Goal: Task Accomplishment & Management: Use online tool/utility

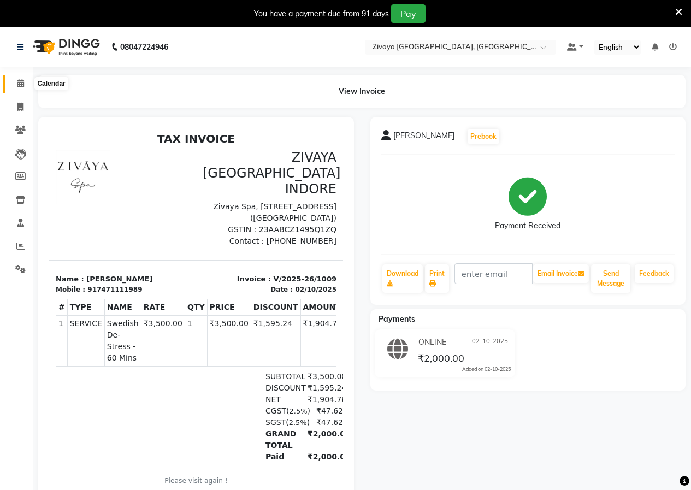
click at [17, 82] on icon at bounding box center [20, 83] width 7 height 8
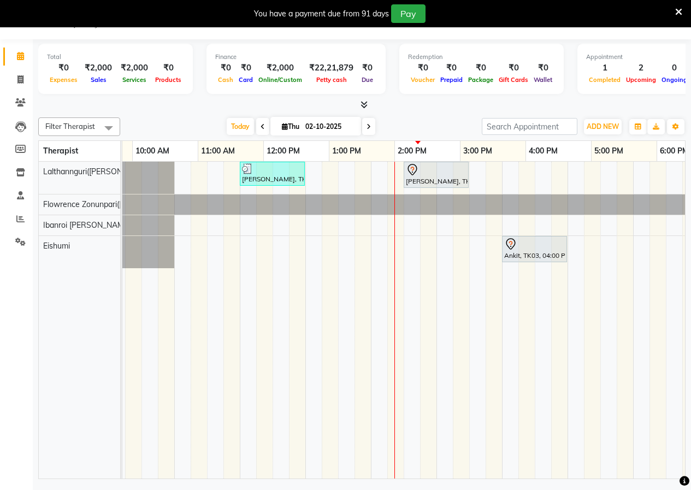
scroll to position [0, 145]
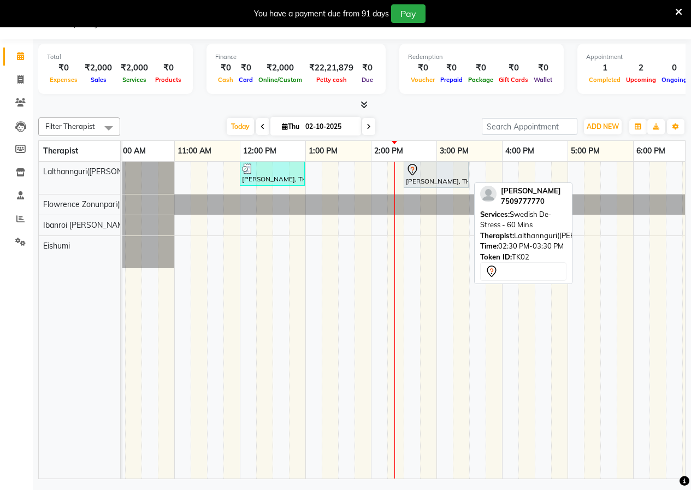
click at [432, 175] on div at bounding box center [436, 169] width 61 height 13
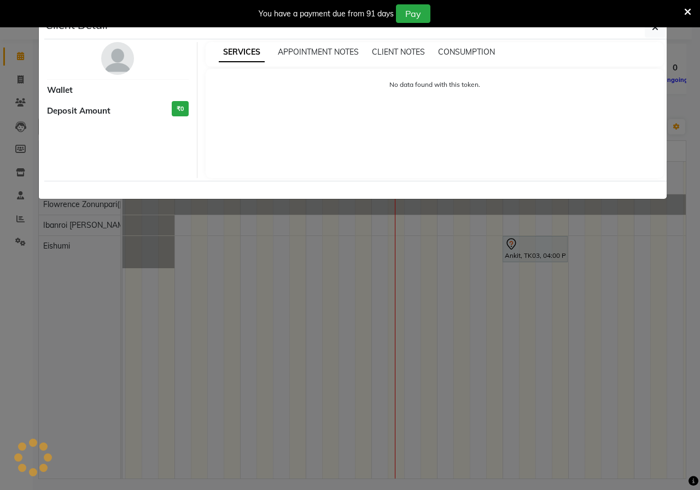
select select "7"
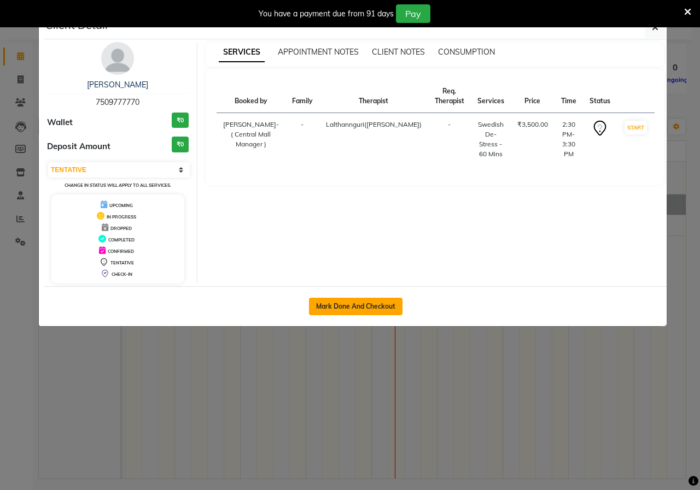
click at [353, 298] on button "Mark Done And Checkout" at bounding box center [355, 306] width 93 height 17
select select "service"
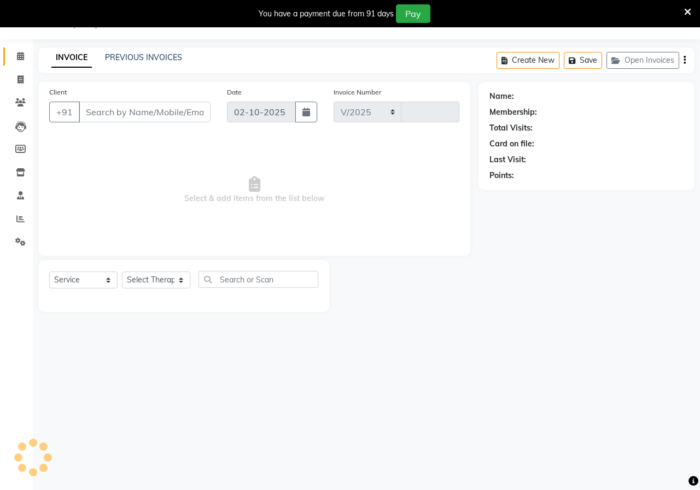
select select "6509"
type input "1010"
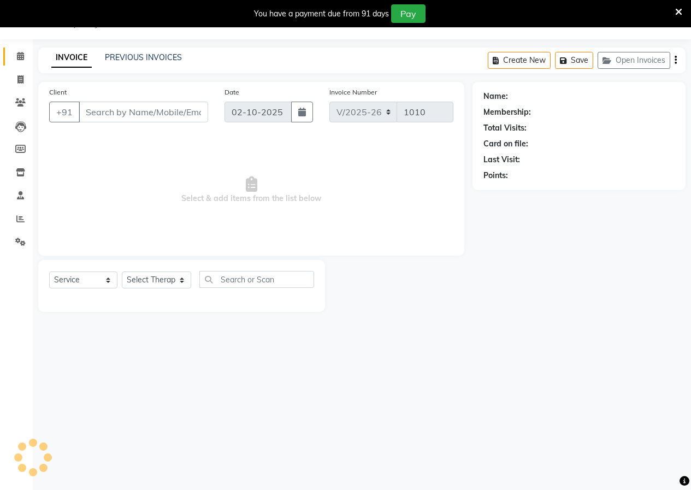
type input "7509777770"
select select "49516"
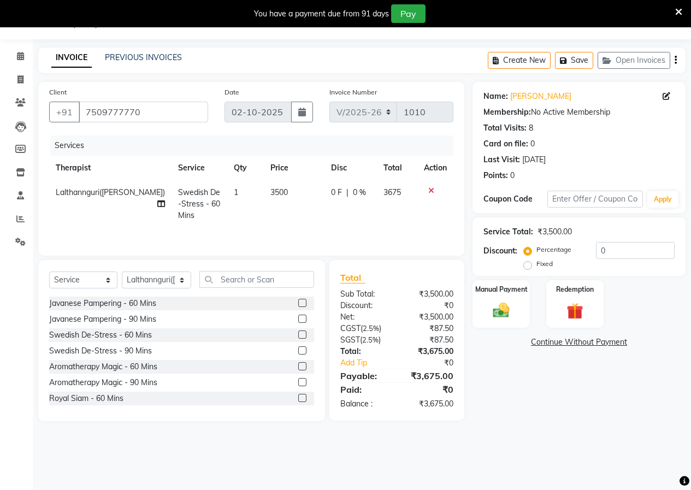
click at [537, 269] on label "Fixed" at bounding box center [545, 264] width 16 height 10
click at [527, 268] on input "Fixed" at bounding box center [530, 264] width 8 height 8
radio input "true"
click at [632, 255] on input "0" at bounding box center [635, 250] width 79 height 17
type input "2"
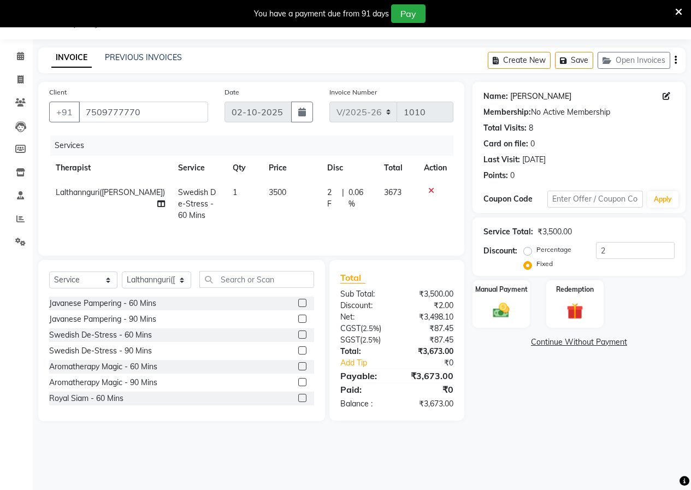
click at [526, 100] on link "[PERSON_NAME]" at bounding box center [540, 96] width 61 height 11
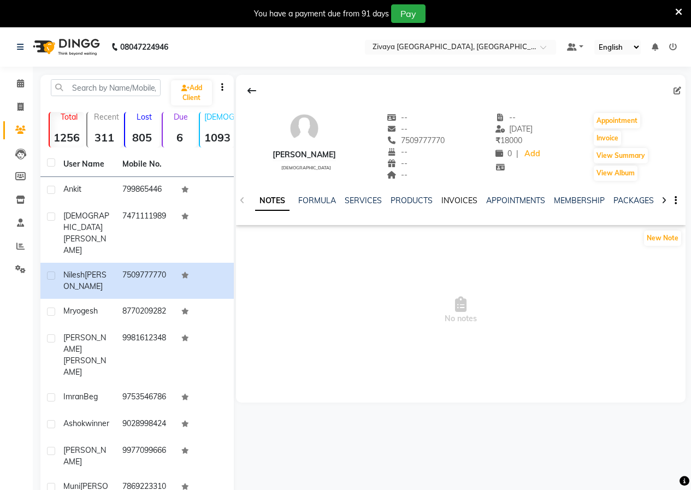
click at [439, 202] on ul "NOTES FORMULA SERVICES PRODUCTS INVOICES APPOINTMENTS MEMBERSHIP PACKAGES VOUCH…" at bounding box center [602, 200] width 694 height 11
click at [445, 202] on link "INVOICES" at bounding box center [460, 201] width 36 height 10
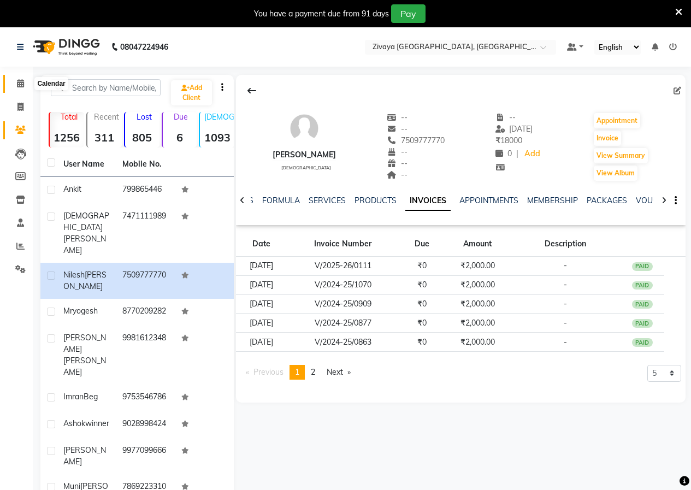
click at [24, 78] on span at bounding box center [20, 84] width 19 height 13
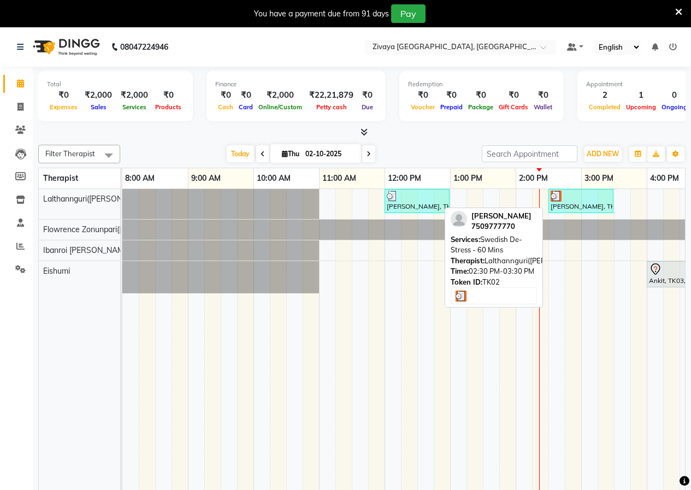
click at [556, 195] on img at bounding box center [556, 196] width 11 height 11
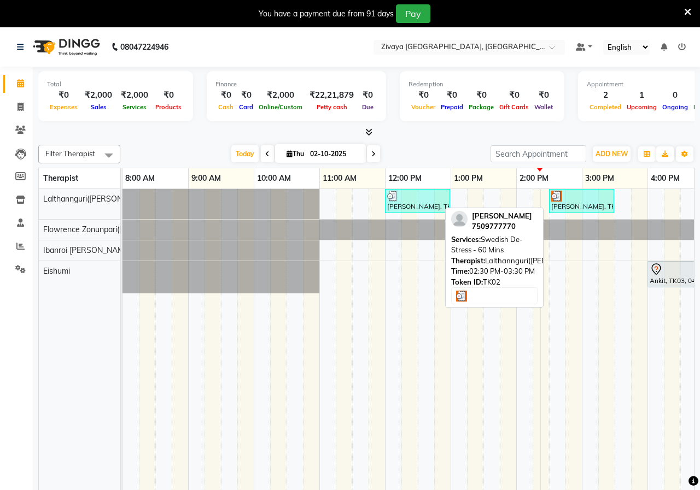
select select "3"
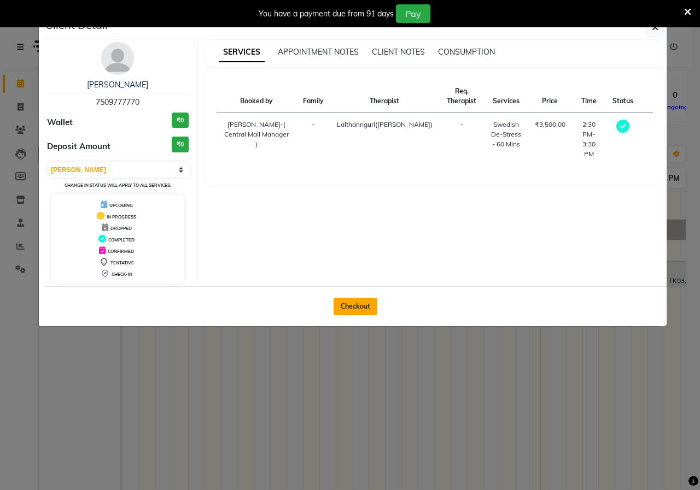
click at [355, 314] on button "Checkout" at bounding box center [355, 306] width 44 height 17
select select "service"
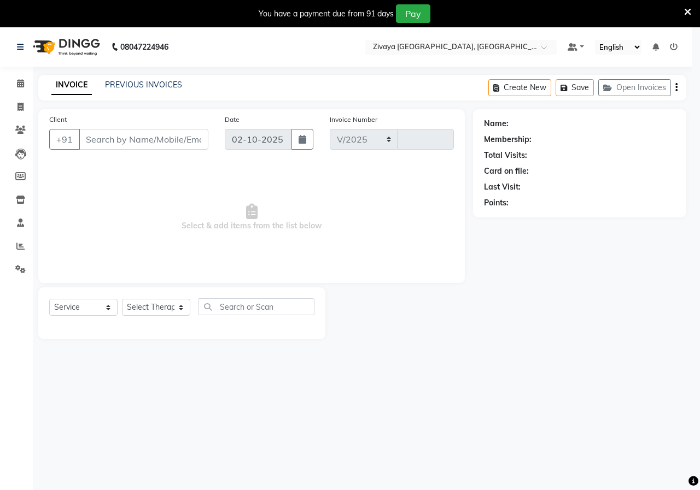
select select "6509"
type input "1010"
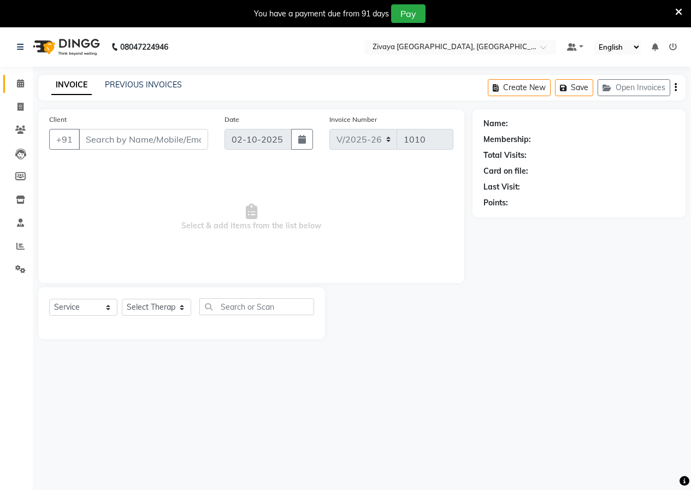
type input "7509777770"
select select "49516"
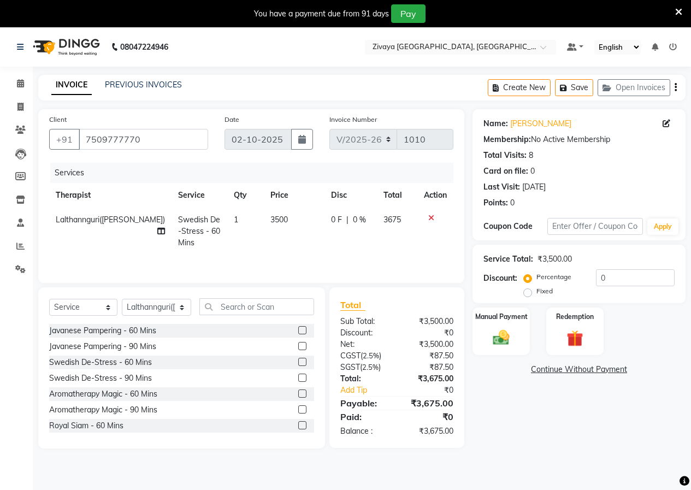
click at [537, 293] on label "Fixed" at bounding box center [545, 291] width 16 height 10
click at [531, 293] on input "Fixed" at bounding box center [530, 291] width 8 height 8
radio input "true"
click at [622, 280] on input "0" at bounding box center [635, 277] width 79 height 17
type input "2"
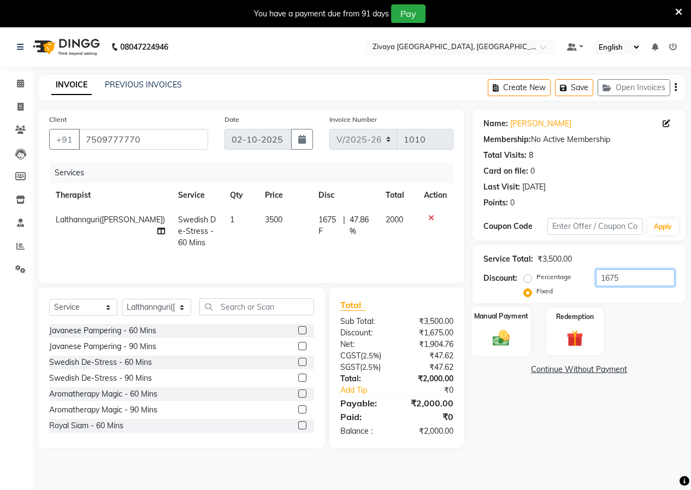
type input "1675"
click at [490, 324] on div "Manual Payment" at bounding box center [502, 332] width 60 height 50
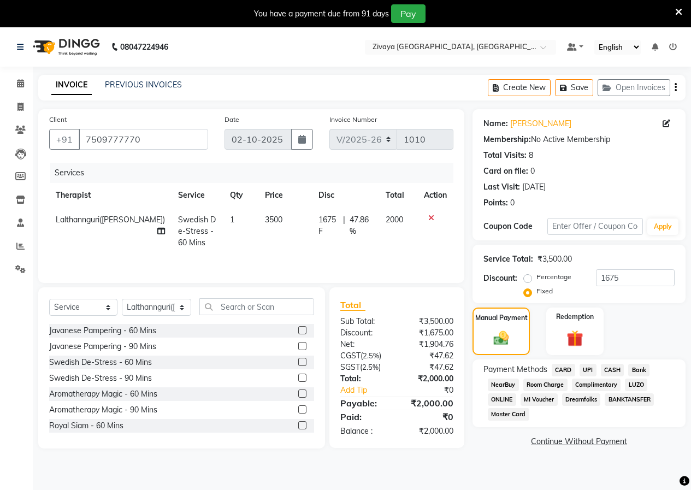
click at [608, 367] on span "CASH" at bounding box center [613, 370] width 24 height 13
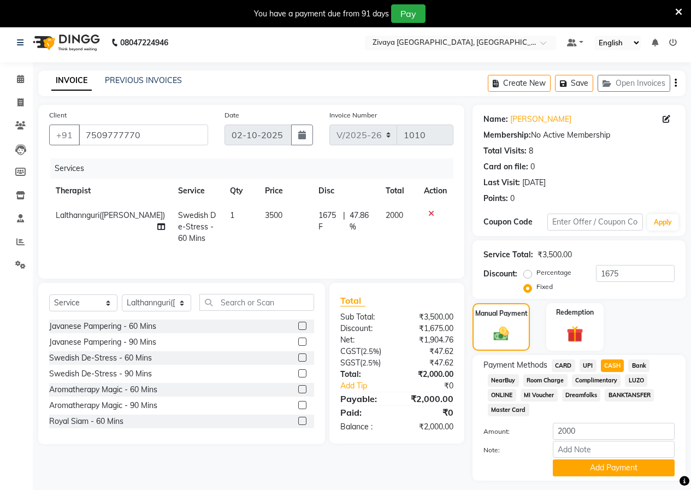
scroll to position [34, 0]
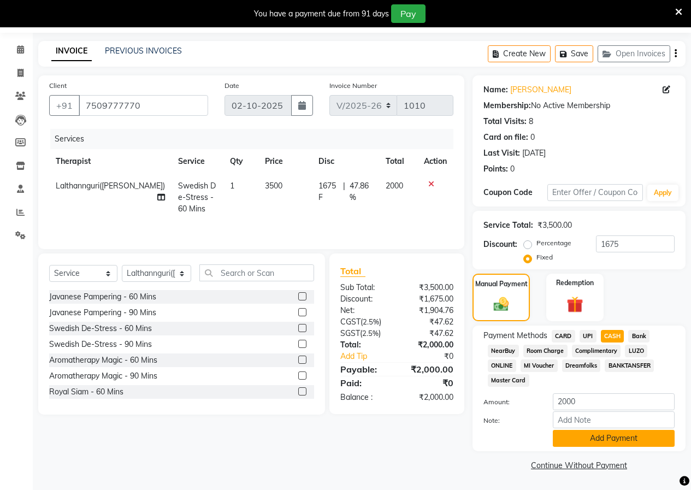
click at [612, 437] on button "Add Payment" at bounding box center [614, 438] width 122 height 17
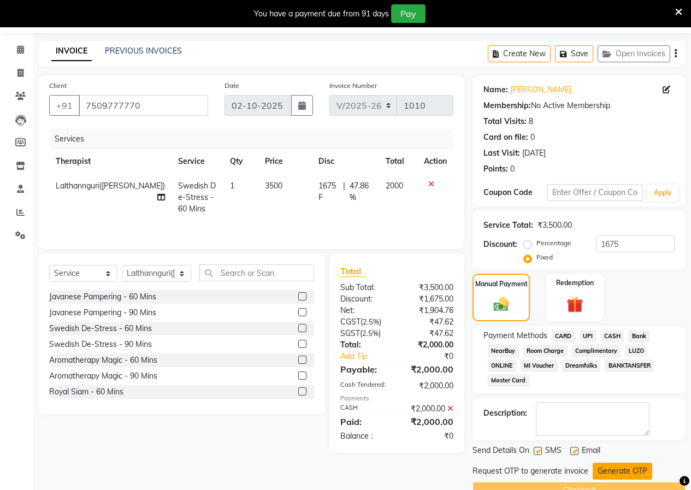
click at [631, 468] on button "Generate OTP" at bounding box center [623, 471] width 60 height 17
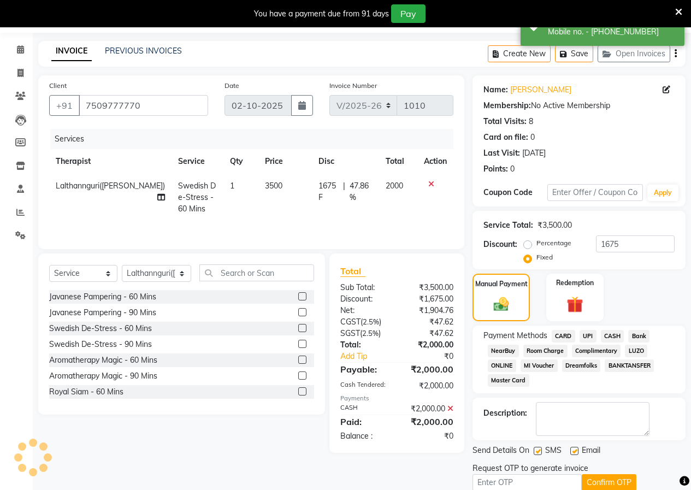
click at [523, 471] on div "Request OTP to generate invoice" at bounding box center [531, 468] width 116 height 11
click at [524, 486] on input "text" at bounding box center [527, 482] width 109 height 17
